Goal: Transaction & Acquisition: Subscribe to service/newsletter

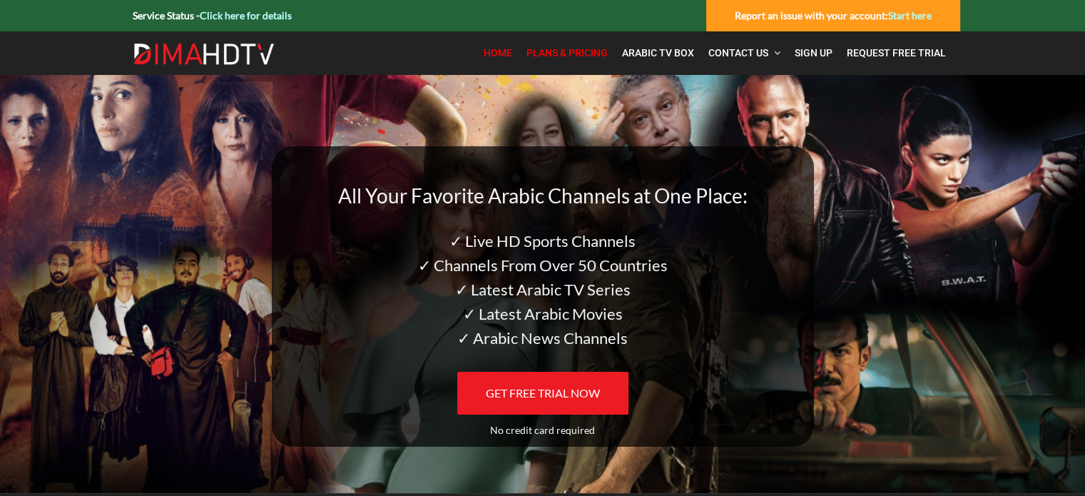
click at [587, 52] on span "Plans & Pricing" at bounding box center [566, 52] width 81 height 11
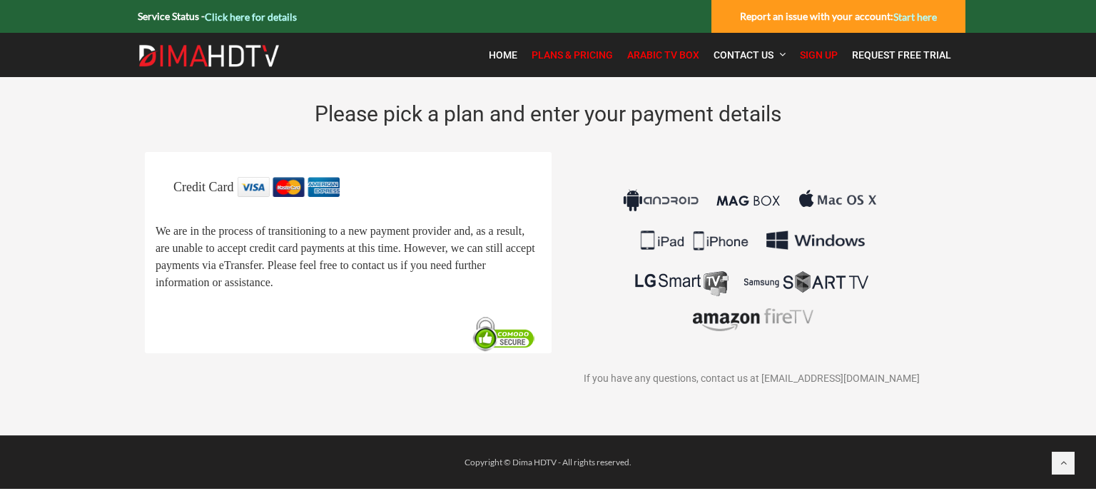
click at [672, 58] on span "Arabic TV Box" at bounding box center [663, 54] width 72 height 11
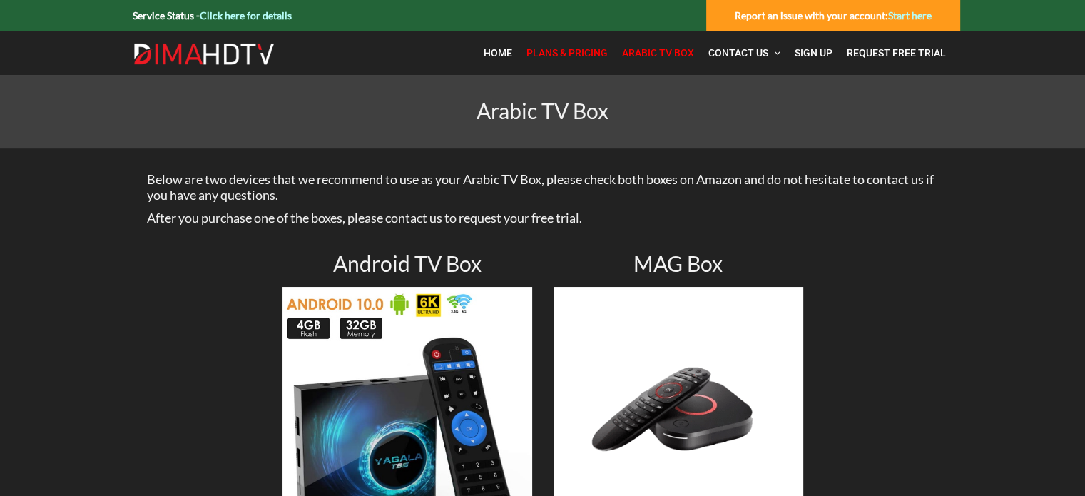
click at [551, 51] on span "Plans & Pricing" at bounding box center [566, 52] width 81 height 11
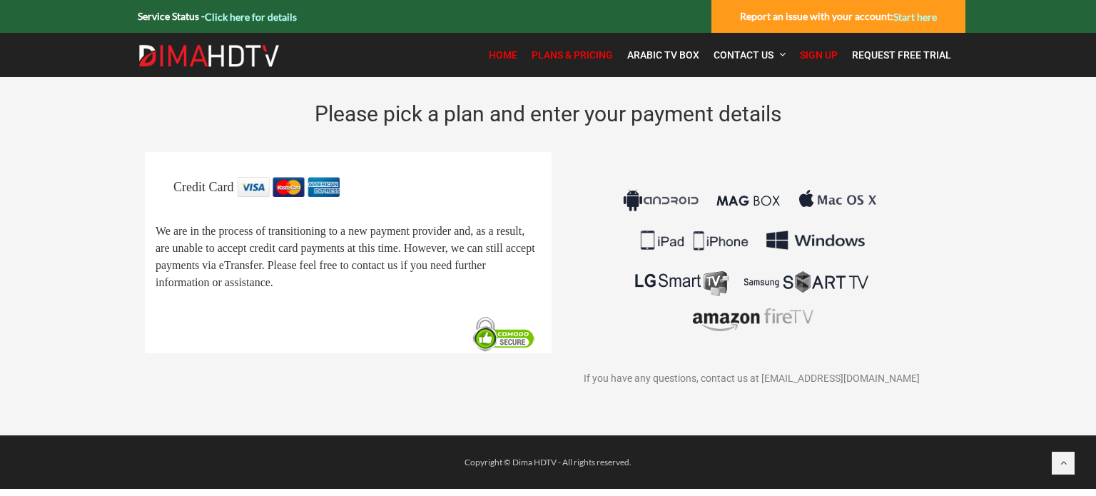
click at [504, 49] on span "Home" at bounding box center [503, 54] width 29 height 11
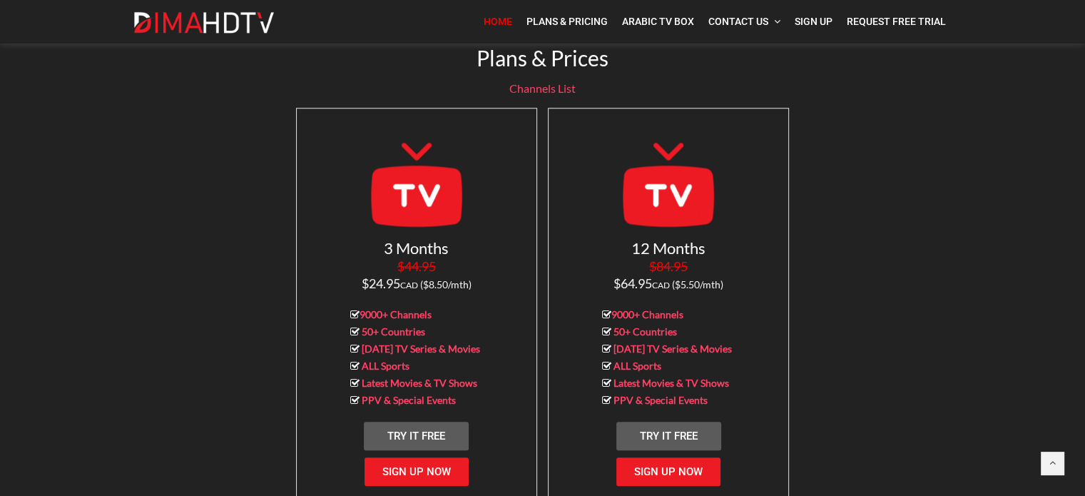
scroll to position [1517, 0]
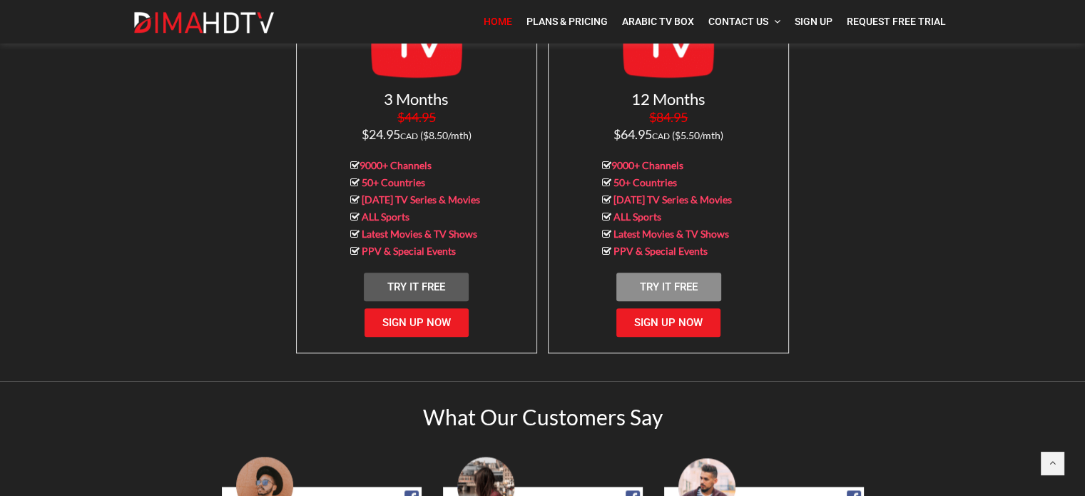
click at [665, 280] on span "Try It Free" at bounding box center [669, 286] width 58 height 13
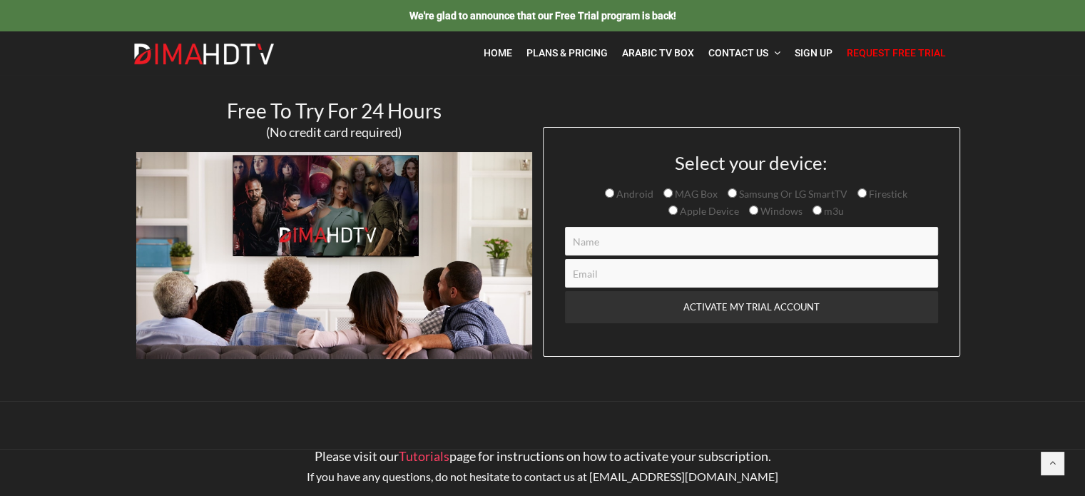
click at [623, 198] on span "Android" at bounding box center [633, 194] width 39 height 12
click at [614, 198] on input "Android" at bounding box center [609, 192] width 9 height 9
radio input "true"
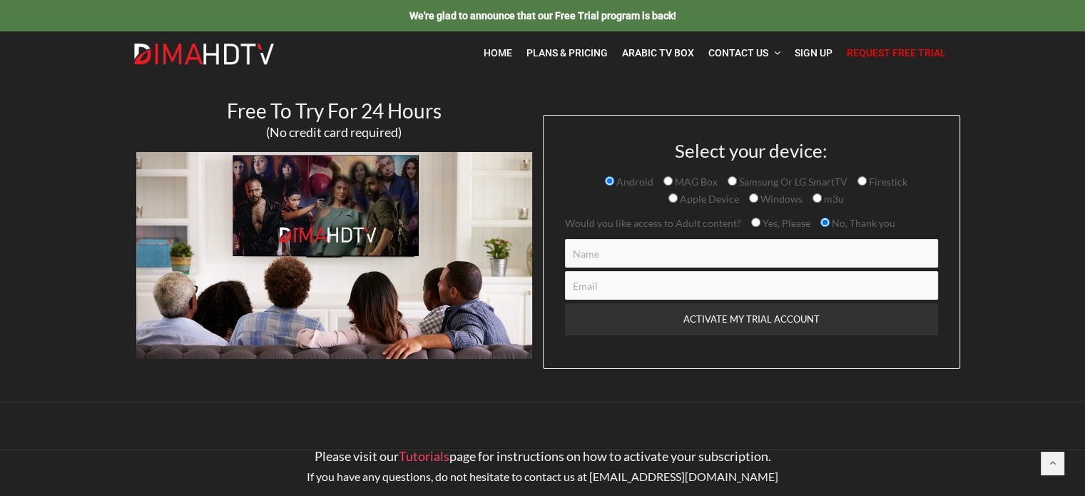
click at [593, 267] on input "Contact form" at bounding box center [751, 253] width 373 height 29
click at [615, 262] on input "Contact form" at bounding box center [751, 253] width 373 height 29
click at [659, 255] on input "Contact form" at bounding box center [751, 253] width 373 height 29
type input "U"
type input "Ibrahim Tayara"
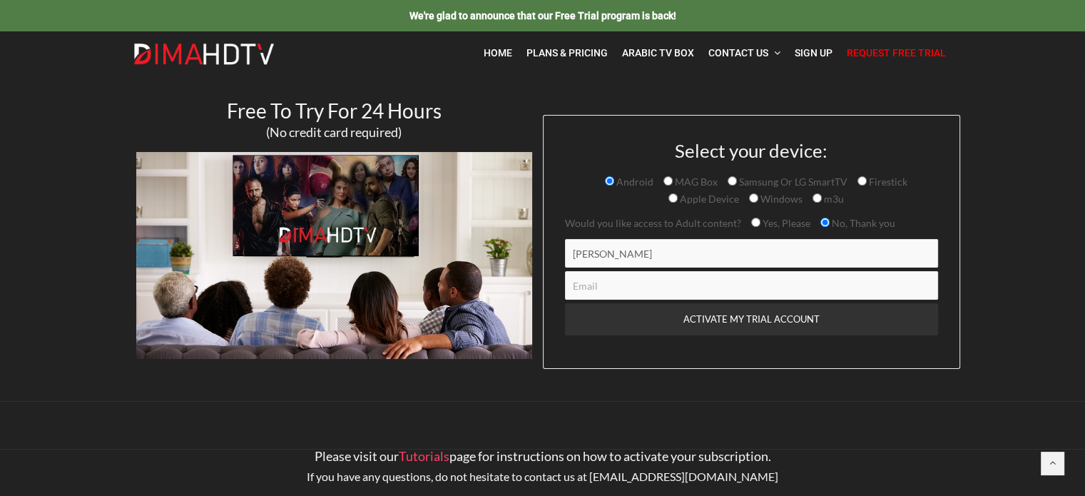
click at [651, 286] on input "Contact form" at bounding box center [751, 285] width 373 height 29
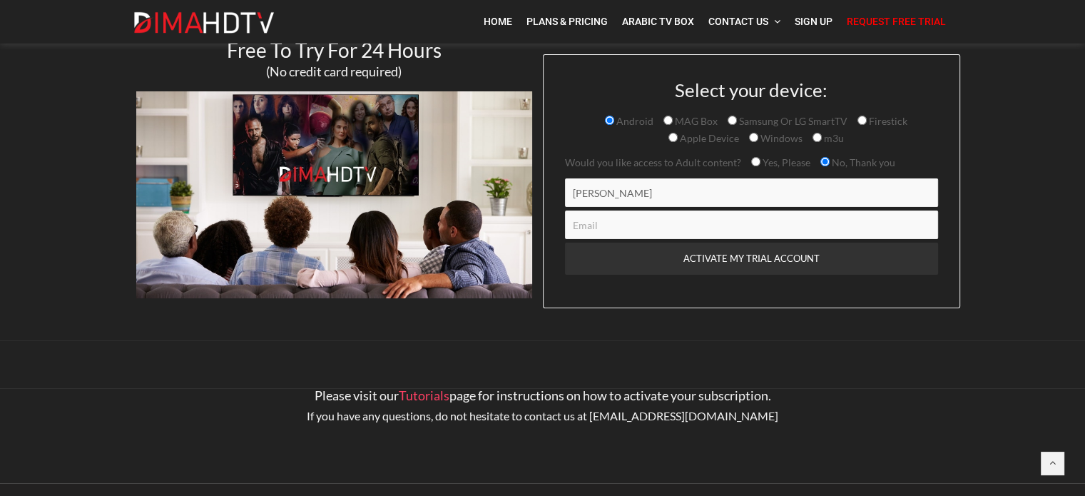
scroll to position [60, 0]
click at [624, 228] on input "Contact form" at bounding box center [751, 225] width 373 height 29
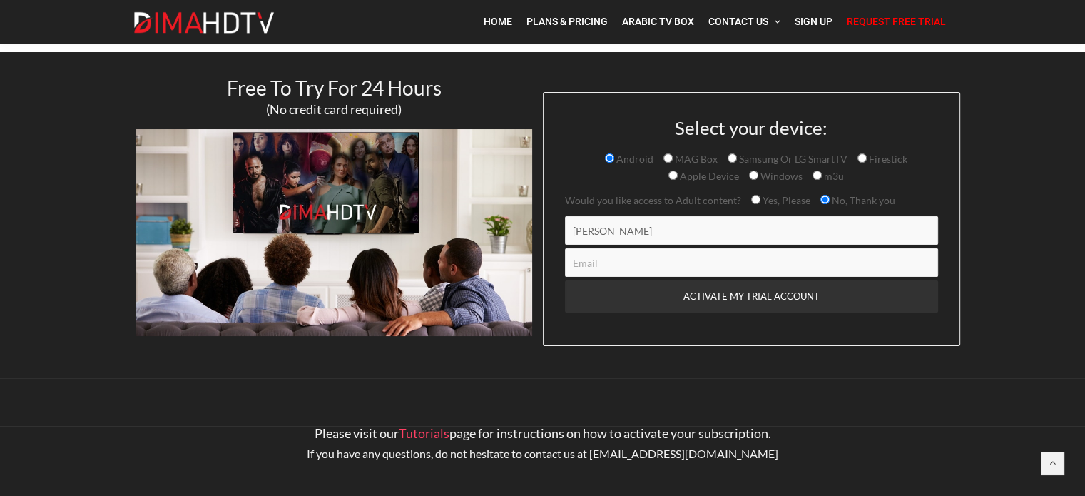
scroll to position [23, 0]
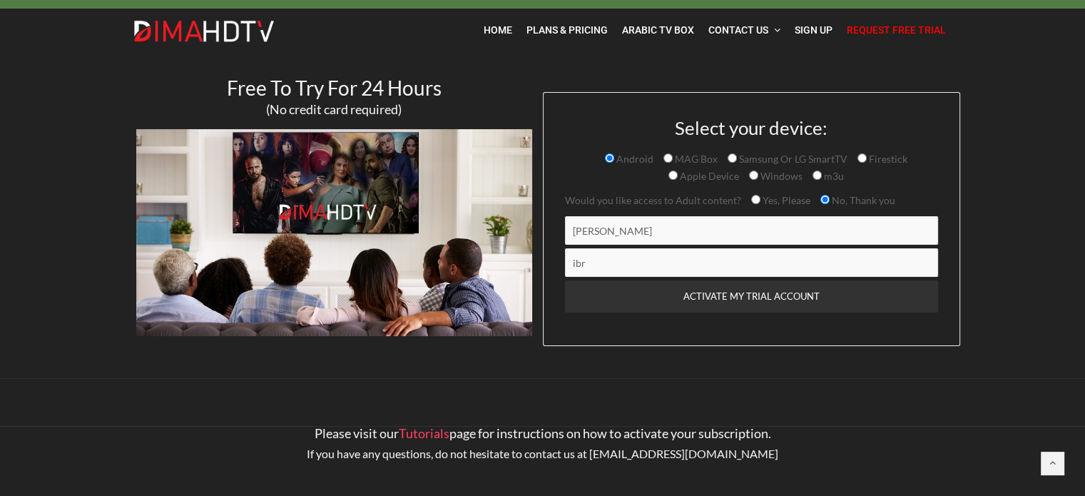
type input "ibrtayyara@hotmail.com"
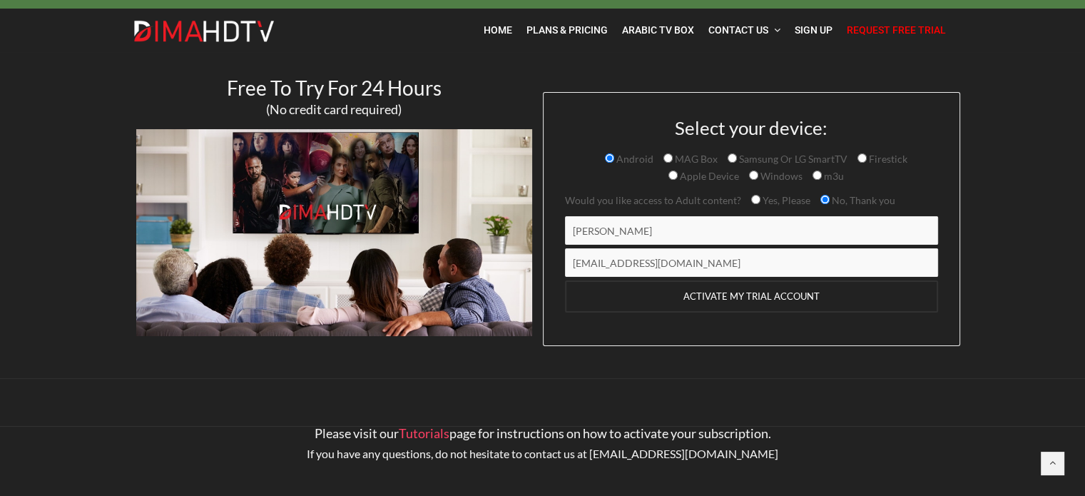
click at [738, 296] on input "ACTIVATE MY TRIAL ACCOUNT" at bounding box center [751, 296] width 373 height 32
